Goal: Task Accomplishment & Management: Use online tool/utility

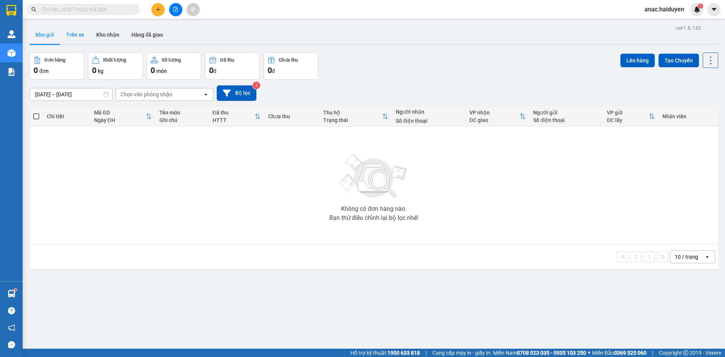
click at [74, 37] on button "Trên xe" at bounding box center [75, 35] width 30 height 18
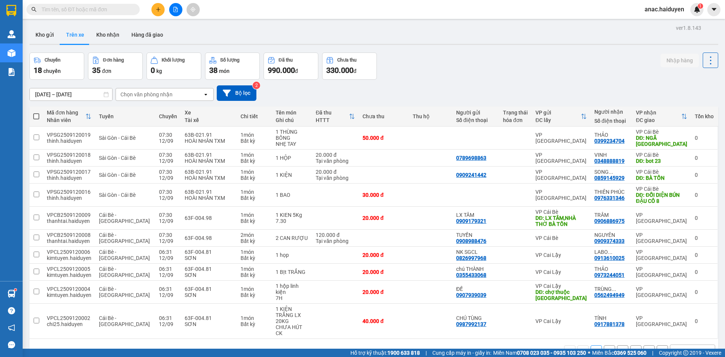
click at [193, 96] on div "Chọn văn phòng nhận" at bounding box center [159, 94] width 87 height 12
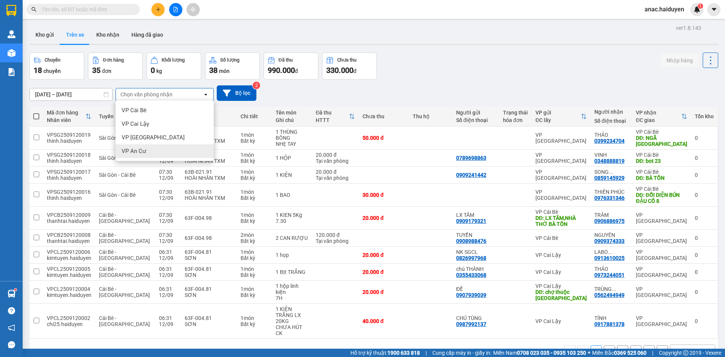
click at [129, 153] on span "VP An Cư" at bounding box center [134, 151] width 25 height 8
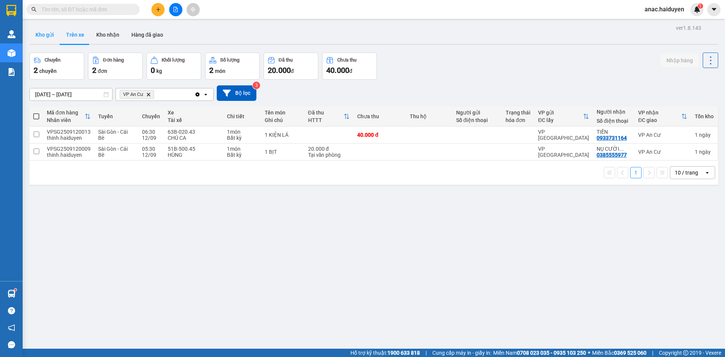
click at [47, 38] on button "Kho gửi" at bounding box center [44, 35] width 31 height 18
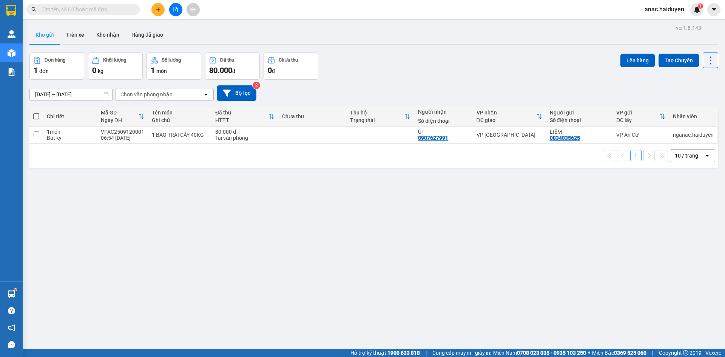
click at [477, 309] on div "ver 1.8.143 Kho gửi Trên xe Kho nhận Hàng đã giao Đơn hàng 1 đơn Khối lượng 0 k…" at bounding box center [373, 201] width 694 height 357
click at [35, 38] on button "Kho gửi" at bounding box center [44, 35] width 31 height 18
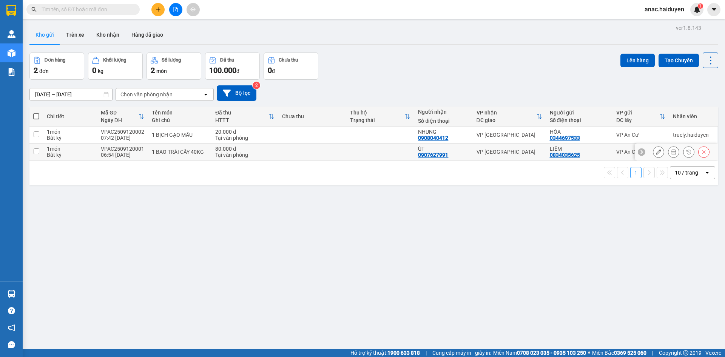
click at [35, 151] on input "checkbox" at bounding box center [37, 151] width 6 height 6
checkbox input "true"
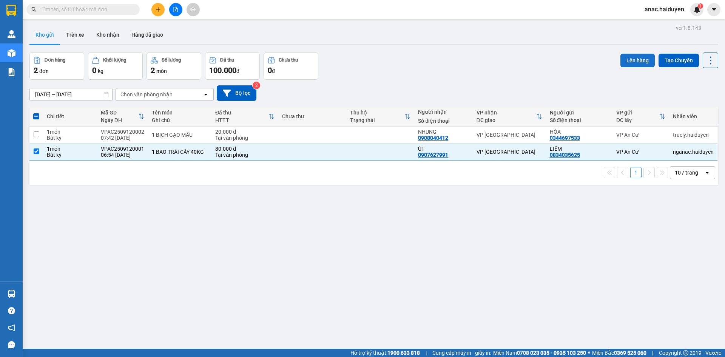
click at [631, 57] on button "Lên hàng" at bounding box center [637, 61] width 34 height 14
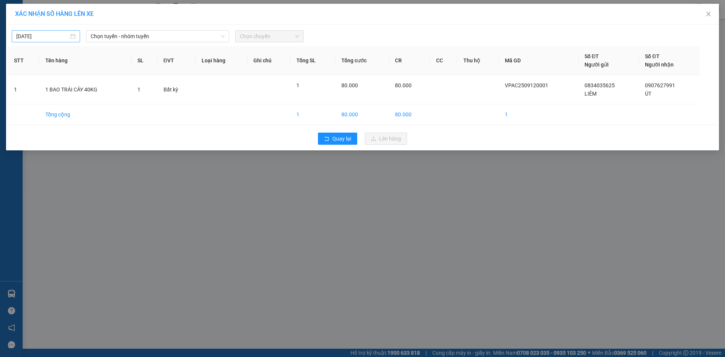
click at [51, 31] on div "[DATE]" at bounding box center [46, 36] width 68 height 12
type input "[DATE]"
click at [91, 89] on div "12" at bounding box center [90, 91] width 9 height 9
click at [169, 31] on span "Chọn tuyến - nhóm tuyến" at bounding box center [158, 36] width 134 height 11
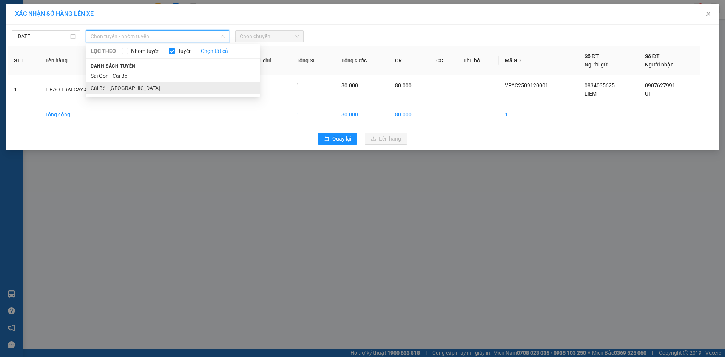
click at [116, 85] on li "Cái Bè - [GEOGRAPHIC_DATA]" at bounding box center [173, 88] width 174 height 12
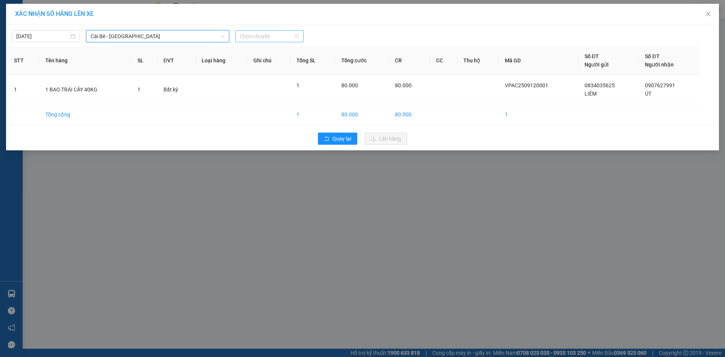
click at [287, 31] on span "Chọn chuyến" at bounding box center [269, 36] width 59 height 11
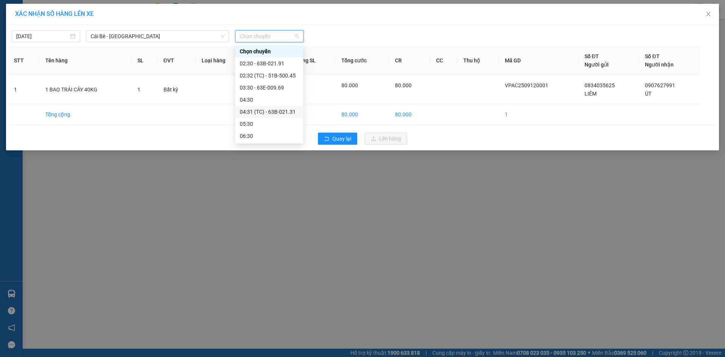
scroll to position [75, 0]
click at [267, 83] on div "07:30 - 63F-004.98" at bounding box center [269, 84] width 59 height 8
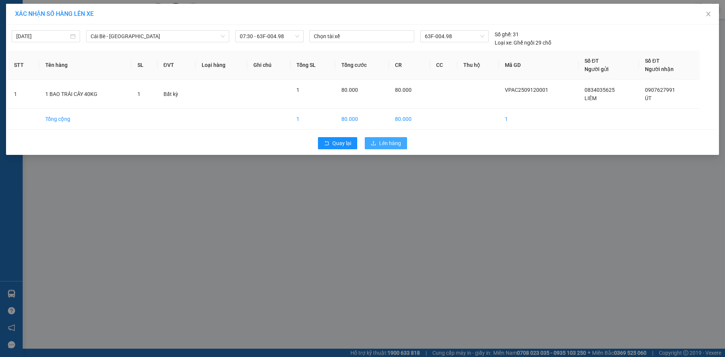
click at [389, 144] on span "Lên hàng" at bounding box center [390, 143] width 22 height 8
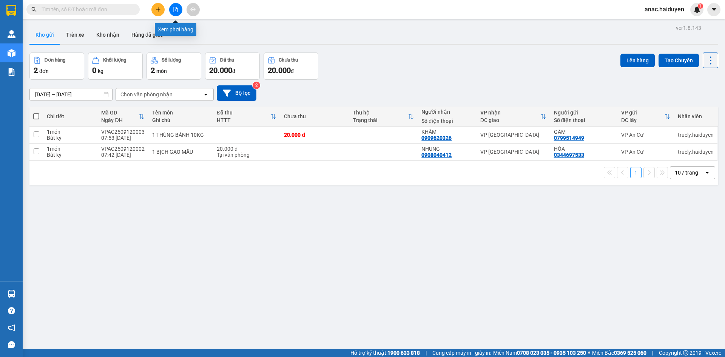
click at [176, 10] on icon "file-add" at bounding box center [175, 9] width 5 height 5
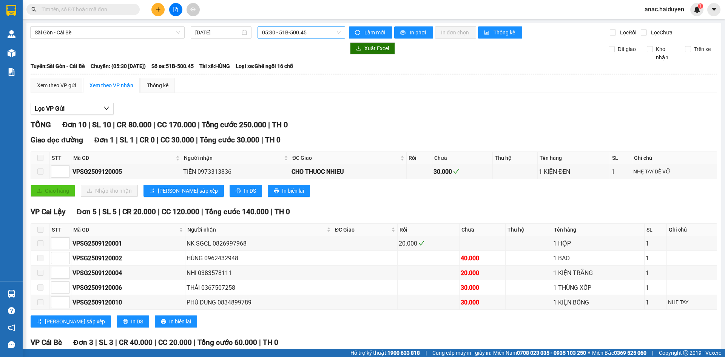
click at [331, 32] on span "05:30 - 51B-500.45" at bounding box center [301, 32] width 78 height 11
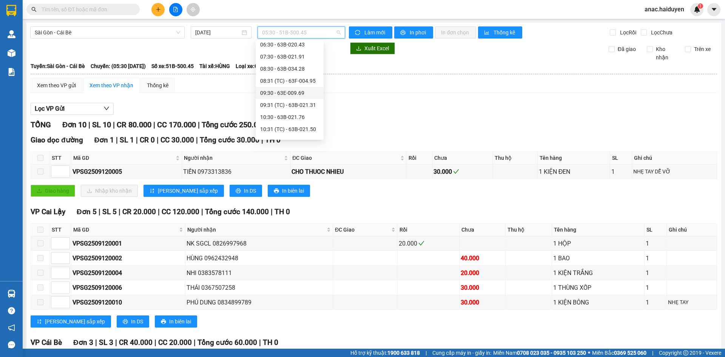
scroll to position [38, 0]
click at [282, 47] on div "07:30 - 63B-021.91" at bounding box center [289, 46] width 59 height 8
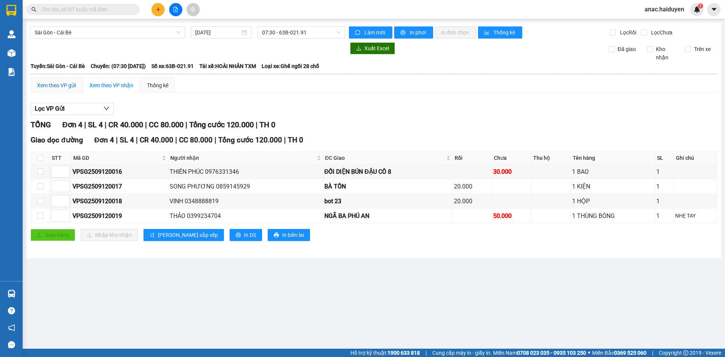
click at [65, 86] on div "Xem theo VP gửi" at bounding box center [56, 85] width 39 height 8
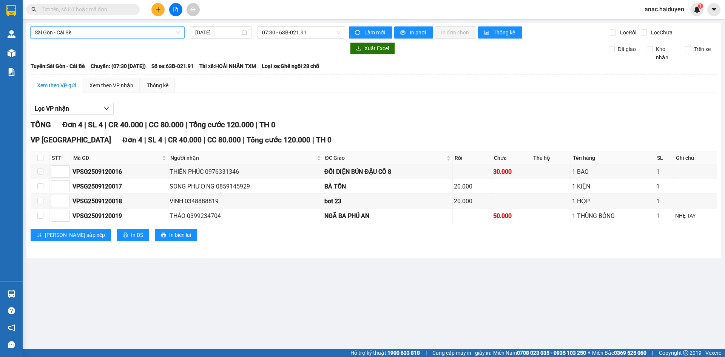
click at [162, 32] on span "Sài Gòn - Cái Bè" at bounding box center [107, 32] width 145 height 11
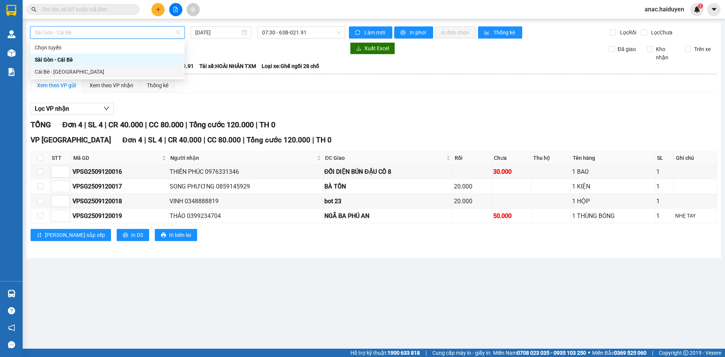
click at [62, 69] on div "Cái Bè - [GEOGRAPHIC_DATA]" at bounding box center [107, 72] width 145 height 8
type input "[DATE]"
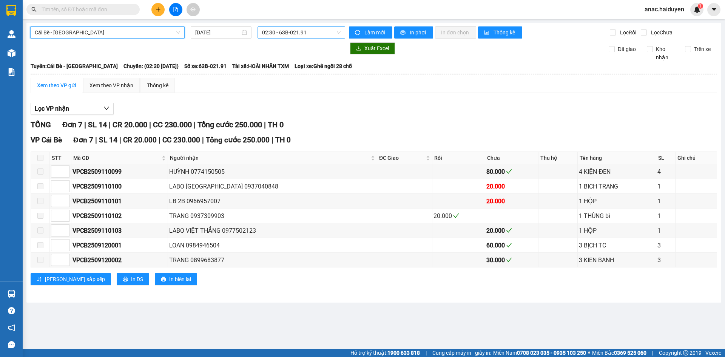
click at [286, 31] on span "02:30 - 63B-021.91" at bounding box center [301, 32] width 78 height 11
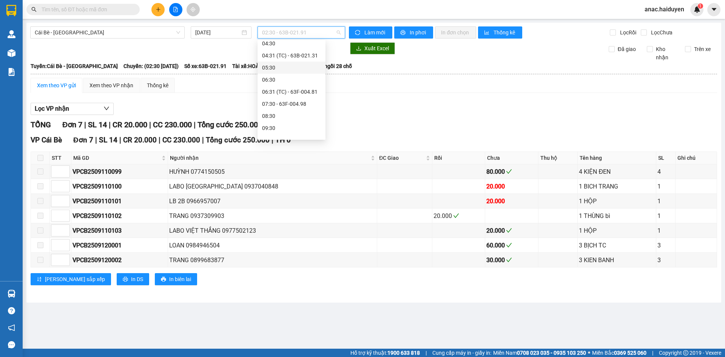
scroll to position [88, 0]
click at [277, 69] on div "07:30 - 63F-004.98" at bounding box center [291, 69] width 59 height 8
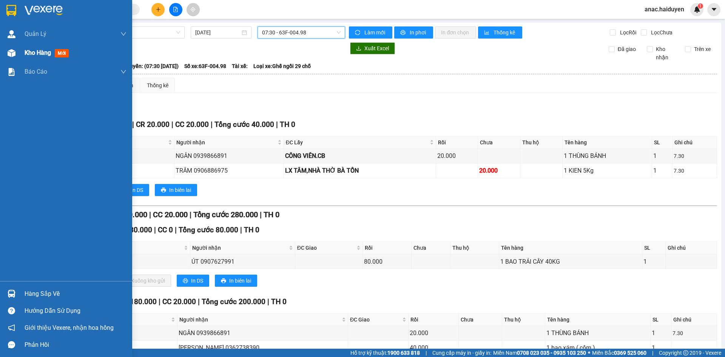
drag, startPoint x: 36, startPoint y: 51, endPoint x: 42, endPoint y: 51, distance: 5.3
click at [37, 51] on span "Kho hàng" at bounding box center [38, 52] width 26 height 7
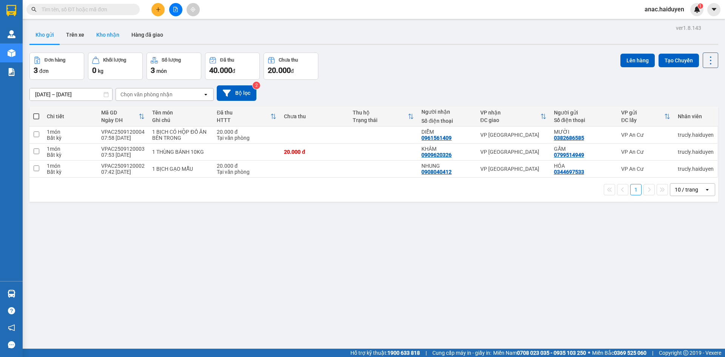
click at [116, 32] on button "Kho nhận" at bounding box center [107, 35] width 35 height 18
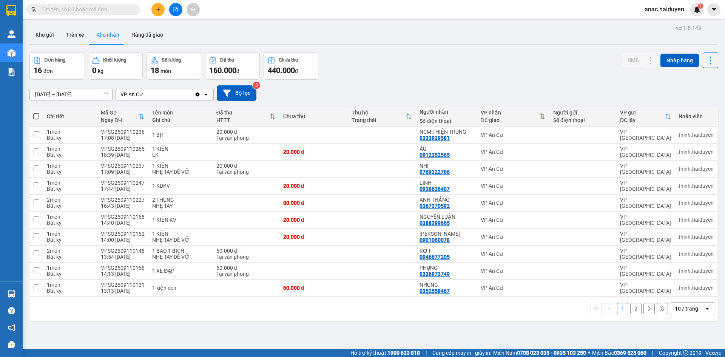
click at [630, 308] on button "2" at bounding box center [635, 308] width 11 height 11
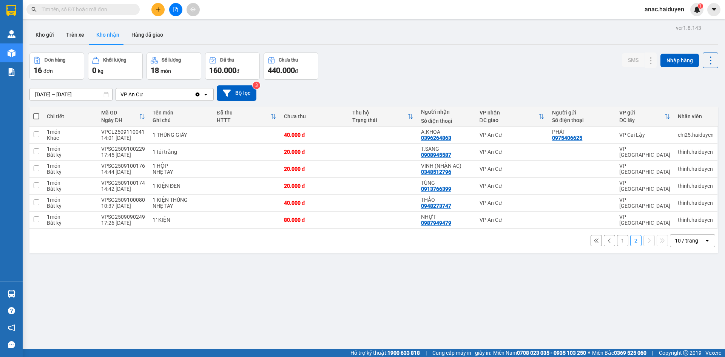
click at [619, 240] on button "1" at bounding box center [622, 240] width 11 height 11
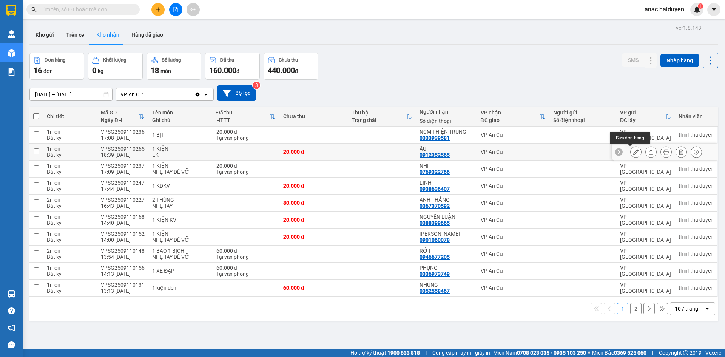
click at [633, 153] on icon at bounding box center [635, 151] width 5 height 5
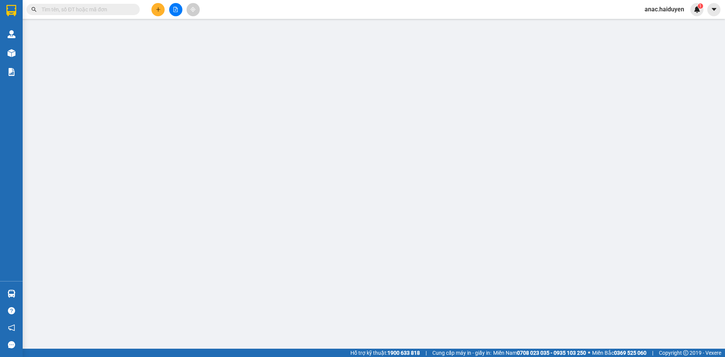
type input "0912352565"
type input "ÂU"
type input "20.000"
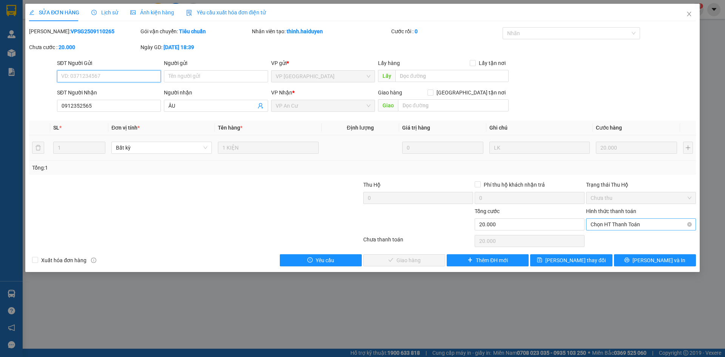
click at [612, 224] on span "Chọn HT Thanh Toán" at bounding box center [640, 223] width 101 height 11
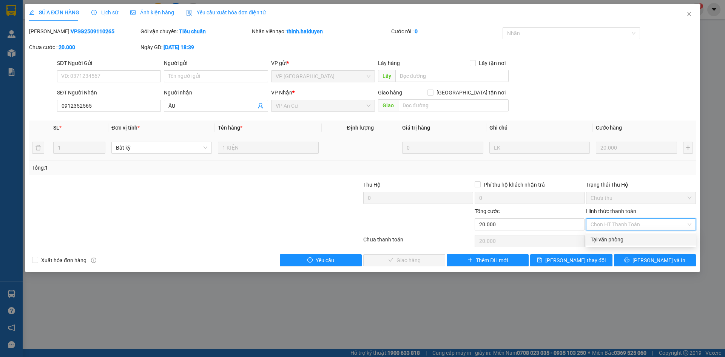
click at [605, 241] on div "Tại văn phòng" at bounding box center [640, 239] width 101 height 8
type input "0"
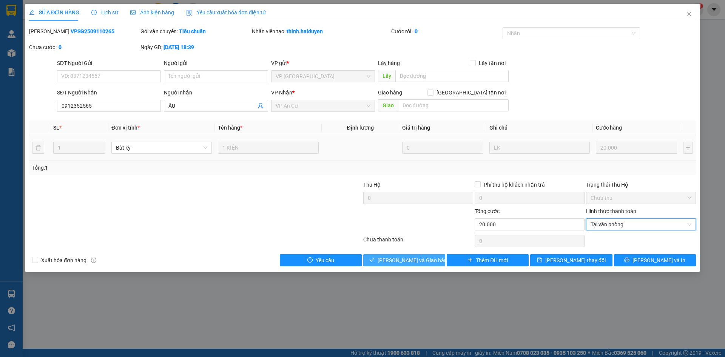
click at [397, 262] on span "[PERSON_NAME] và Giao hàng" at bounding box center [413, 260] width 72 height 8
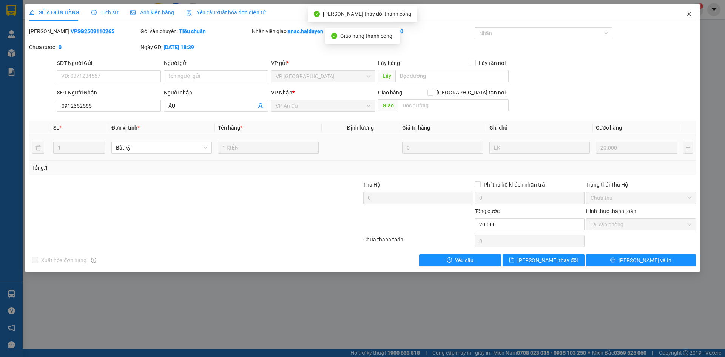
click at [687, 12] on icon "close" at bounding box center [689, 14] width 6 height 6
